Goal: Transaction & Acquisition: Purchase product/service

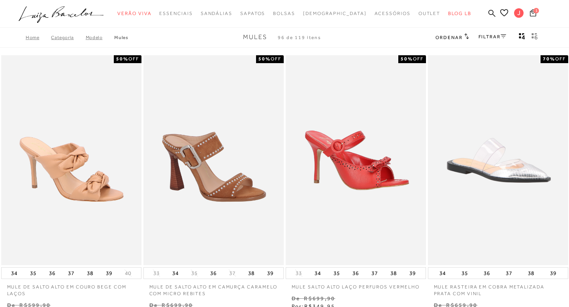
click at [535, 14] on icon at bounding box center [533, 13] width 6 height 8
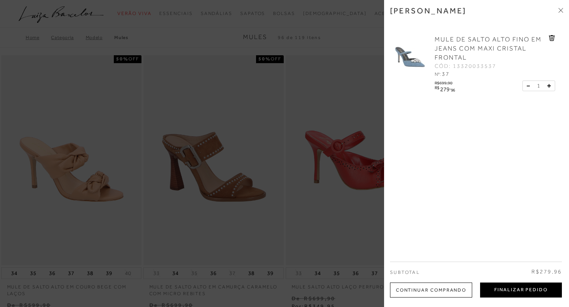
click at [530, 293] on button "Finalizar Pedido" at bounding box center [521, 290] width 82 height 15
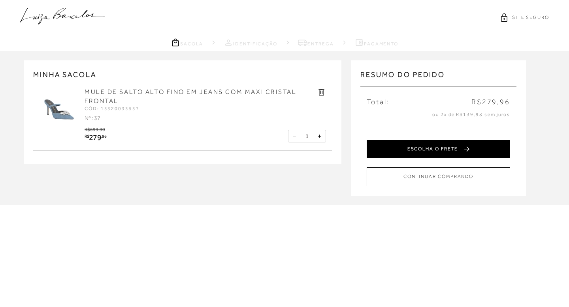
click at [436, 149] on button "ESCOLHA O FRETE" at bounding box center [438, 149] width 143 height 18
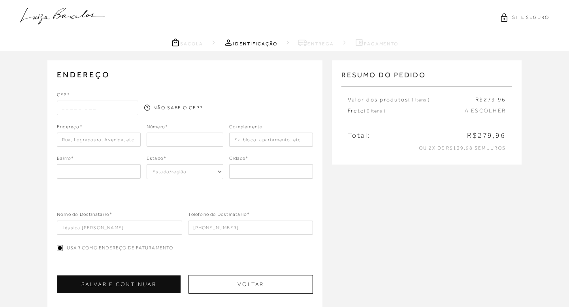
click at [87, 107] on input "text" at bounding box center [97, 108] width 81 height 14
type input "70687-110"
type input "BR-[GEOGRAPHIC_DATA]"
type input "DF"
select select "DF"
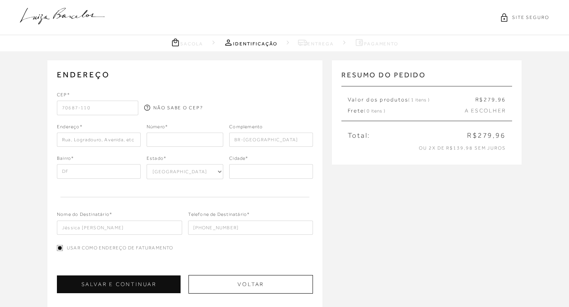
type input "[GEOGRAPHIC_DATA]"
type input "[PHONE_NUMBER]"
type input "BRDF"
type input "[PHONE_NUMBER]"
type input "Quadra SQNW 309 Bloco B"
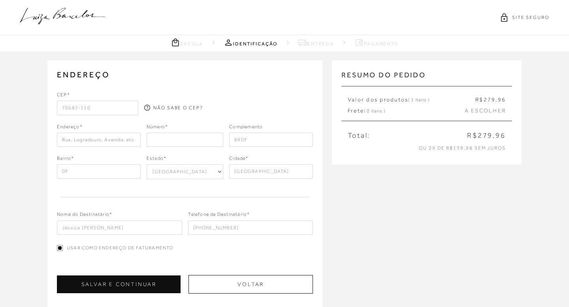
type input "Setor Noroeste"
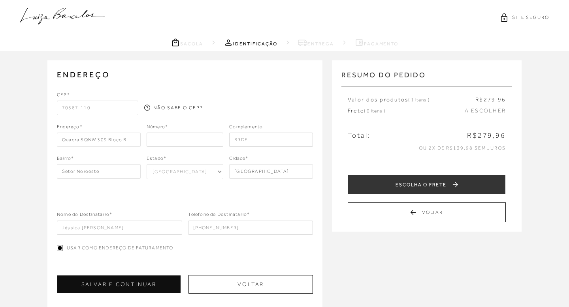
click at [196, 142] on input "number" at bounding box center [185, 140] width 77 height 14
type input "305"
click at [125, 229] on input "Jéssica [PERSON_NAME]" at bounding box center [119, 228] width 125 height 14
type input "Jéssica [PERSON_NAME]"
click at [232, 202] on div "Nome do Destinatário* [PERSON_NAME] Telefone de Destinatário* [PHONE_NUMBER]" at bounding box center [185, 217] width 256 height 36
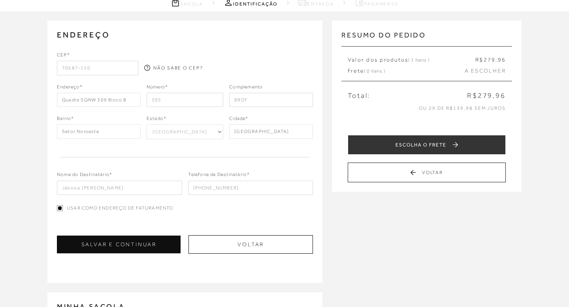
scroll to position [44, 0]
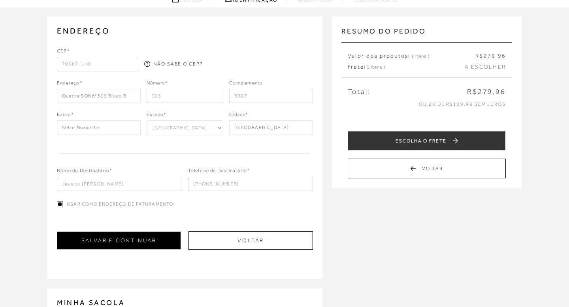
click at [134, 240] on button "SALVAR E CONTINUAR" at bounding box center [119, 241] width 124 height 18
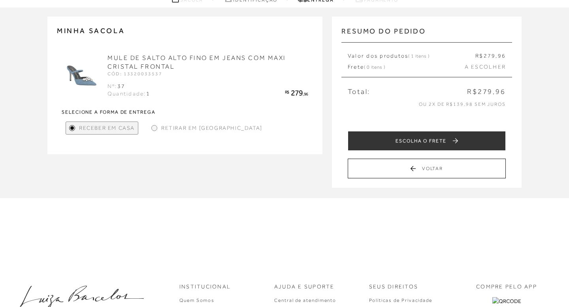
scroll to position [0, 0]
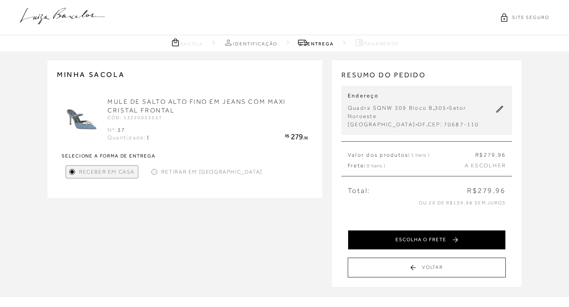
click at [432, 240] on button "ESCOLHA O FRETE" at bounding box center [427, 240] width 158 height 20
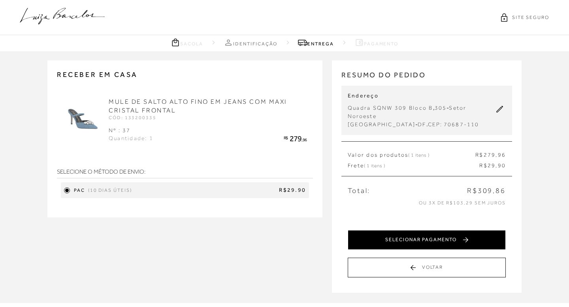
click at [406, 240] on button "SELECIONAR PAGAMENTO" at bounding box center [427, 240] width 158 height 20
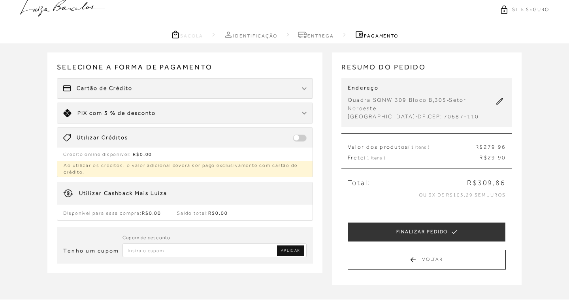
scroll to position [13, 0]
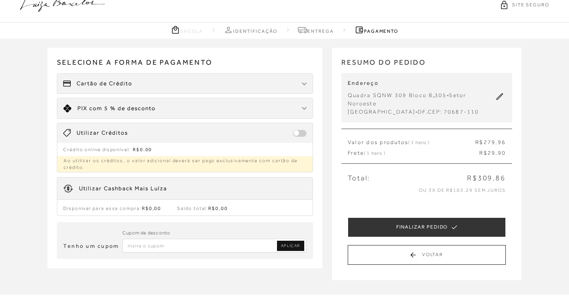
click at [161, 83] on div "Cartão de Crédito" at bounding box center [184, 84] width 255 height 20
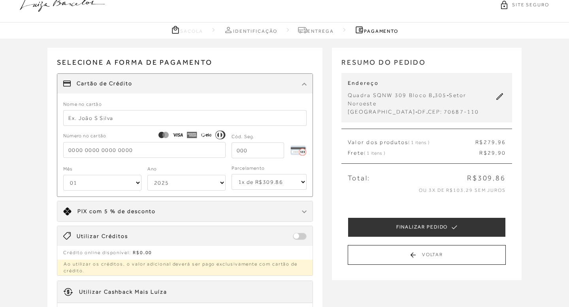
click at [124, 150] on input "tel" at bounding box center [144, 150] width 162 height 16
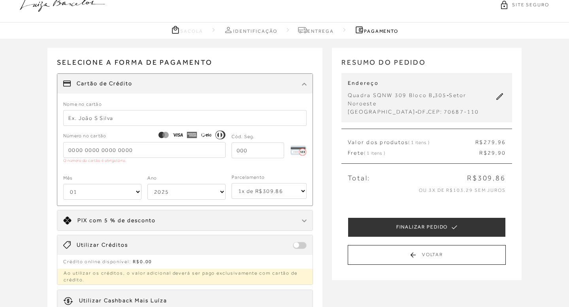
click at [134, 121] on input "text" at bounding box center [184, 118] width 243 height 16
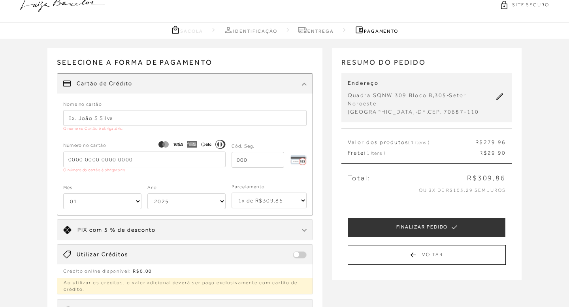
type input "[PERSON_NAME]"
type input "[CREDIT_CARD_NUMBER]"
type input "254"
select select "04"
select select "2030"
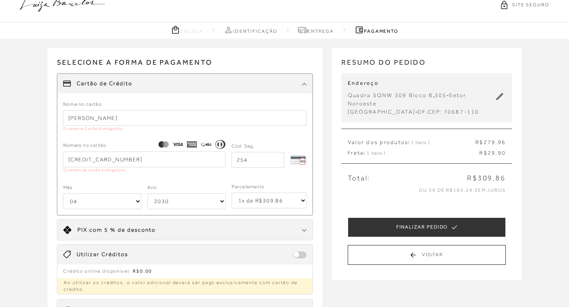
type input "[CREDIT_CARD_NUMBER]"
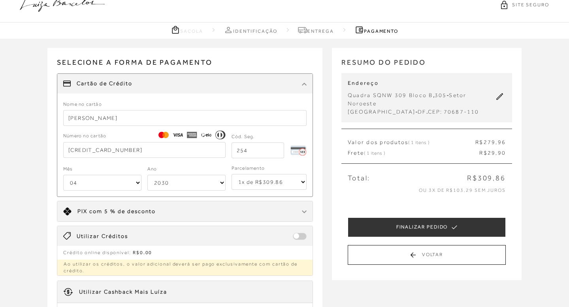
click at [261, 185] on select "1x de R$309.86 2x de R$154.93 sem juros 3x de R$103.29 sem juros 4x de R$77.47 …" at bounding box center [268, 182] width 75 height 16
select select "6"
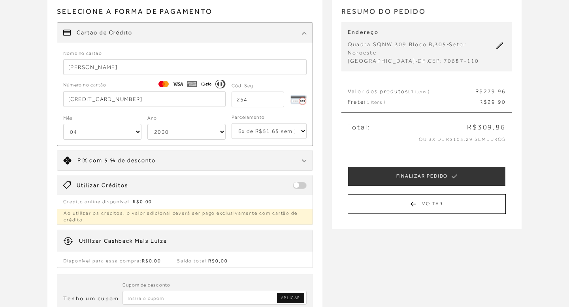
scroll to position [56, 0]
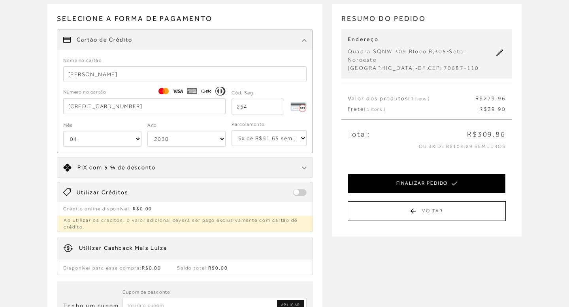
click at [481, 181] on button "FINALIZAR PEDIDO" at bounding box center [427, 184] width 158 height 20
select select "04"
select select "2030"
select select "6"
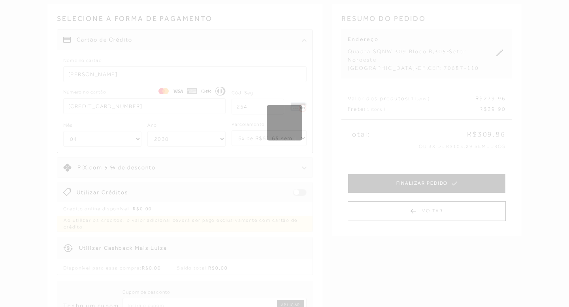
scroll to position [0, 0]
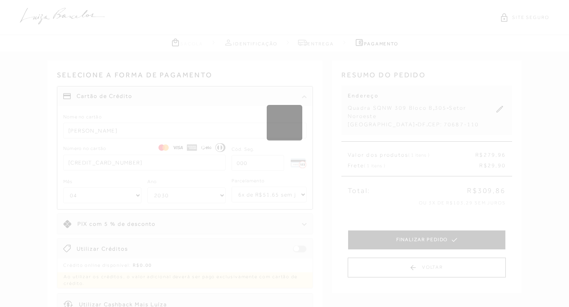
select select "1"
